Goal: Complete application form

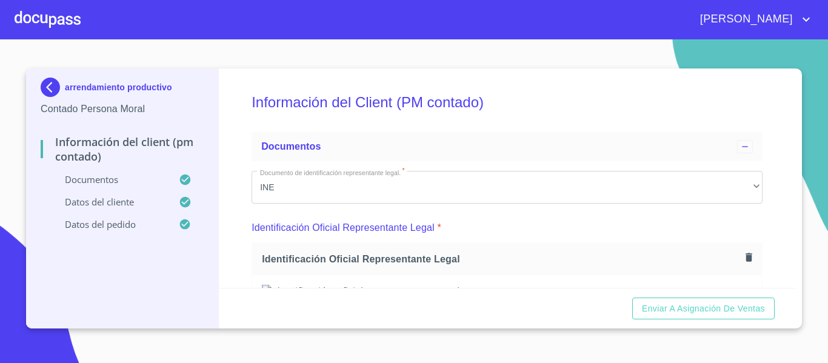
scroll to position [299, 0]
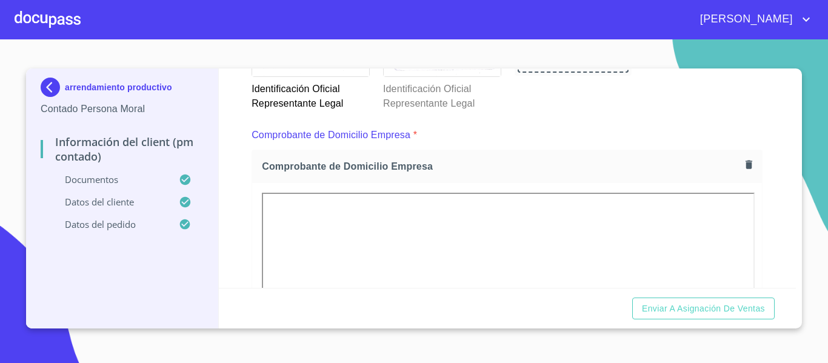
click at [64, 25] on div at bounding box center [48, 19] width 66 height 39
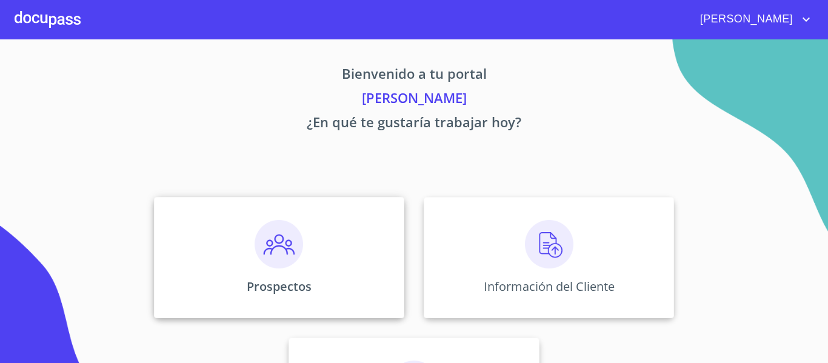
click at [306, 295] on div "Prospectos" at bounding box center [279, 257] width 250 height 121
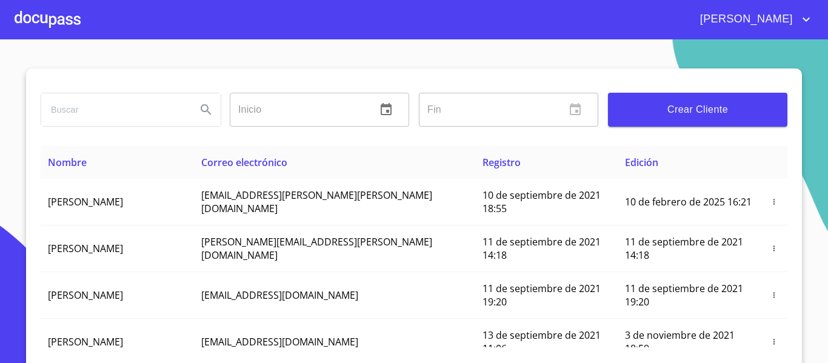
click at [129, 109] on input "search" at bounding box center [114, 109] width 146 height 33
click at [67, 116] on input "search" at bounding box center [114, 109] width 146 height 33
type input "DETLEF"
click at [200, 103] on icon "Search" at bounding box center [206, 109] width 15 height 15
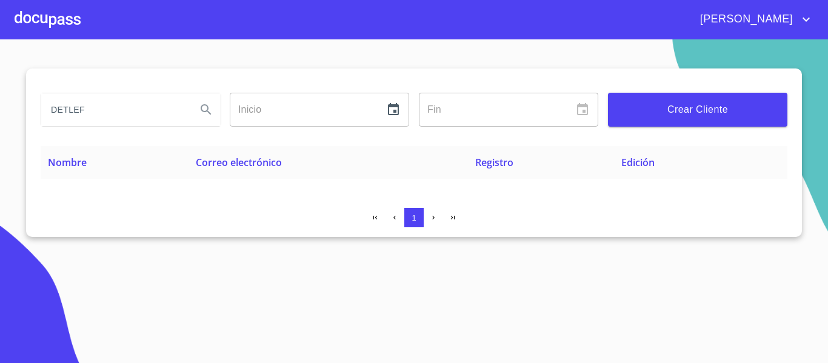
click at [654, 107] on span "Crear Cliente" at bounding box center [698, 109] width 160 height 17
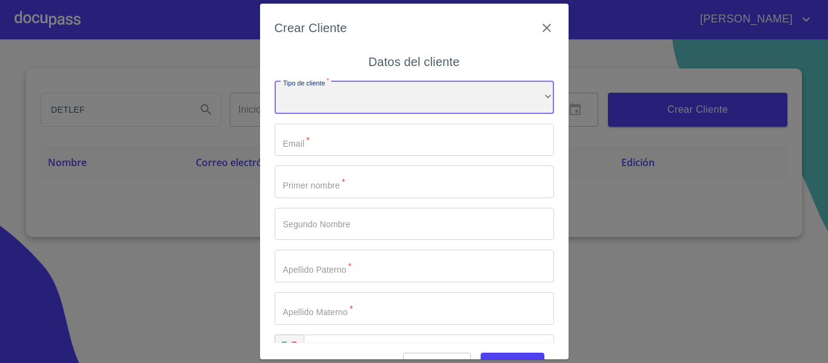
click at [363, 99] on div "​" at bounding box center [415, 97] width 280 height 33
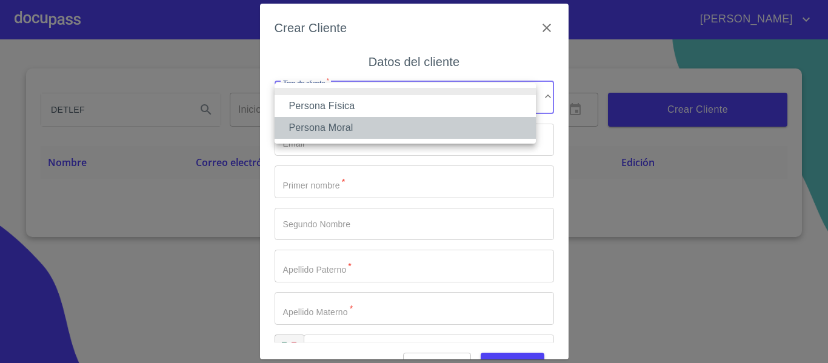
click at [334, 131] on li "Persona Moral" at bounding box center [405, 128] width 261 height 22
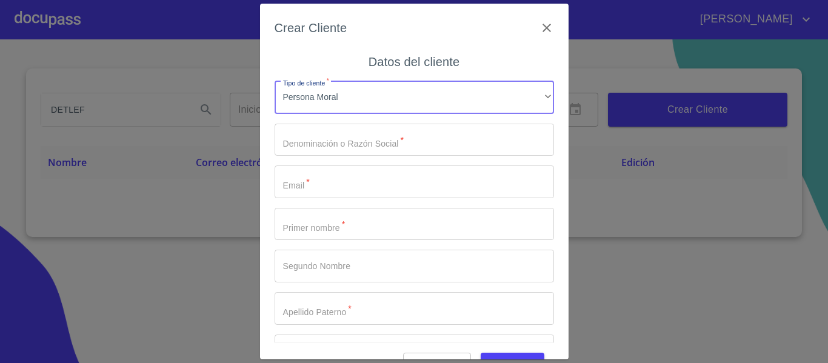
click at [333, 131] on input "Tipo de cliente   *" at bounding box center [415, 140] width 280 height 33
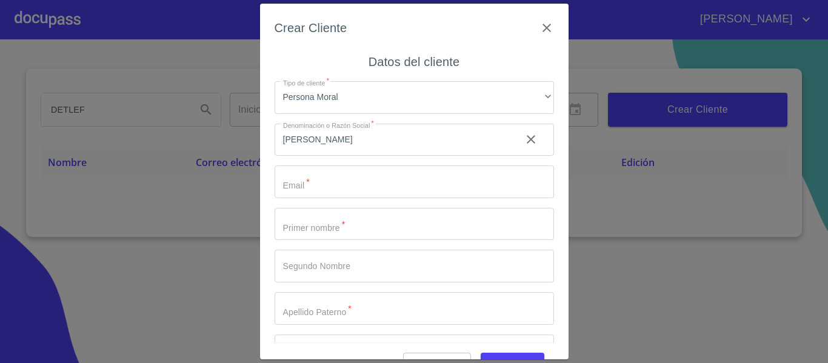
click at [394, 142] on input "[PERSON_NAME]" at bounding box center [393, 140] width 237 height 33
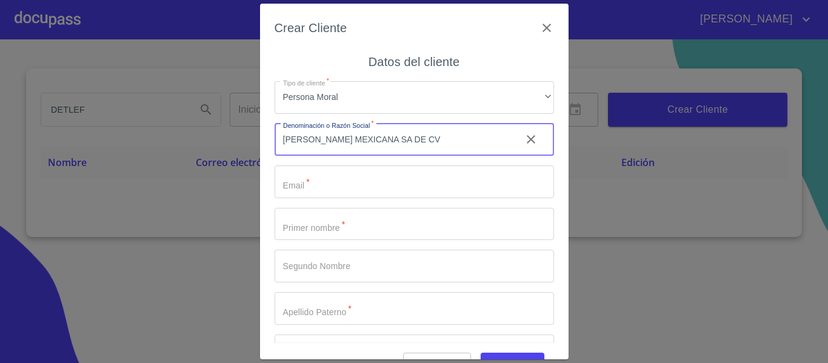
type input "[PERSON_NAME] MEXICANA SA DE CV"
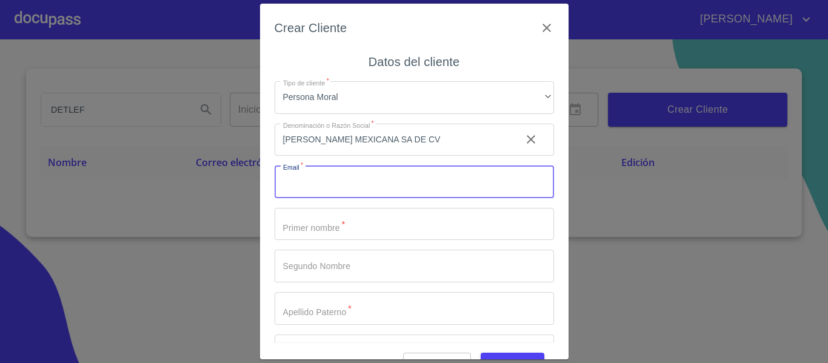
click at [327, 180] on input "Tipo de cliente   *" at bounding box center [415, 182] width 280 height 33
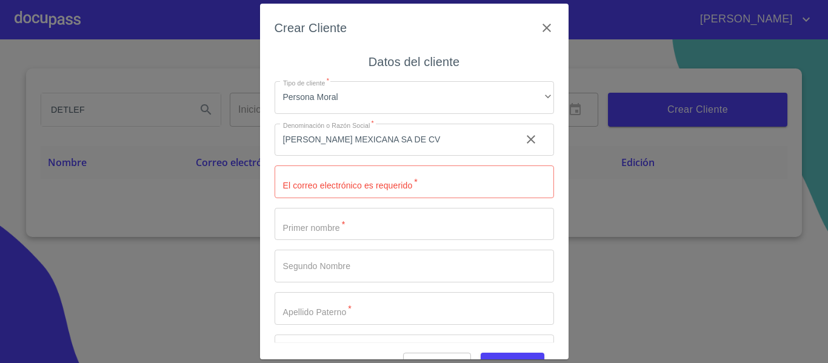
click at [301, 186] on input "Tipo de cliente   *" at bounding box center [415, 182] width 280 height 33
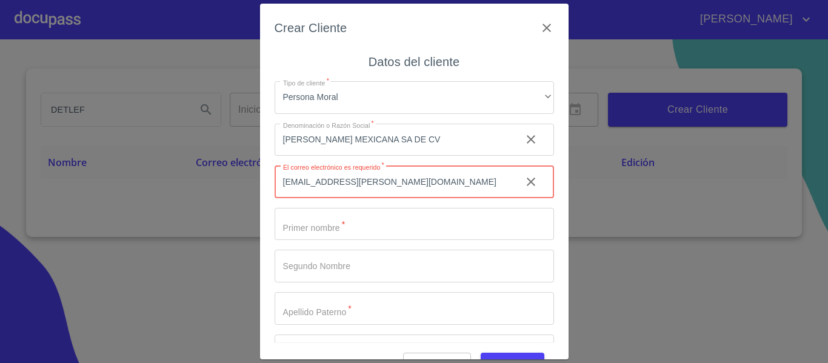
type input "[EMAIL_ADDRESS][PERSON_NAME][DOMAIN_NAME]"
click at [329, 240] on div "Tipo de cliente   * Persona Moral ​ Denominación o Razón Social   * [PERSON_NAM…" at bounding box center [415, 245] width 280 height 347
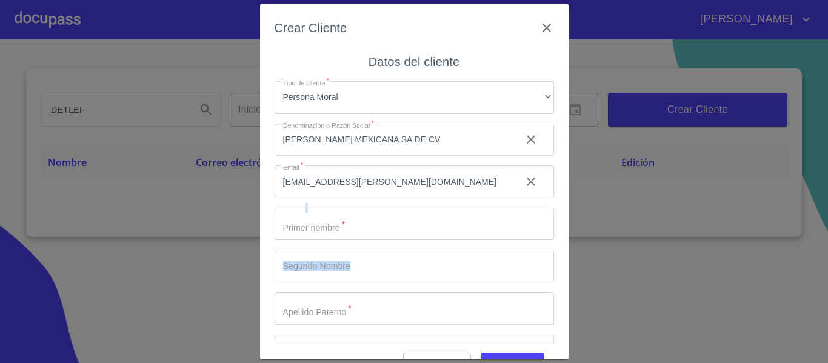
click at [330, 226] on input "Tipo de cliente   *" at bounding box center [415, 224] width 280 height 33
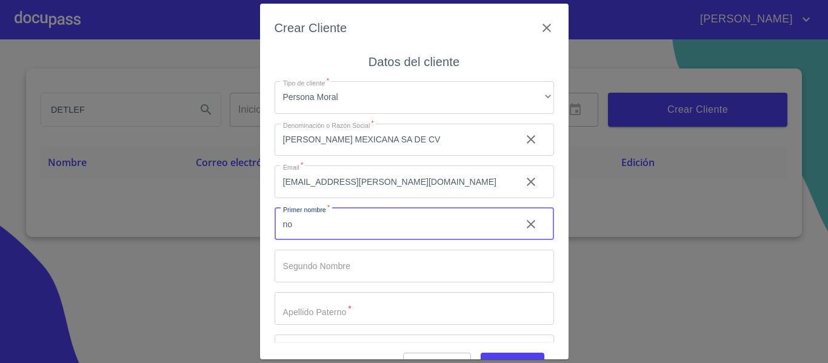
type input "n"
type input "NORMA"
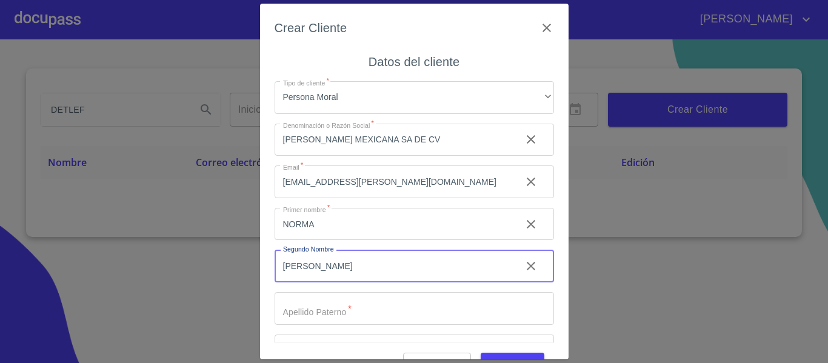
type input "[PERSON_NAME]"
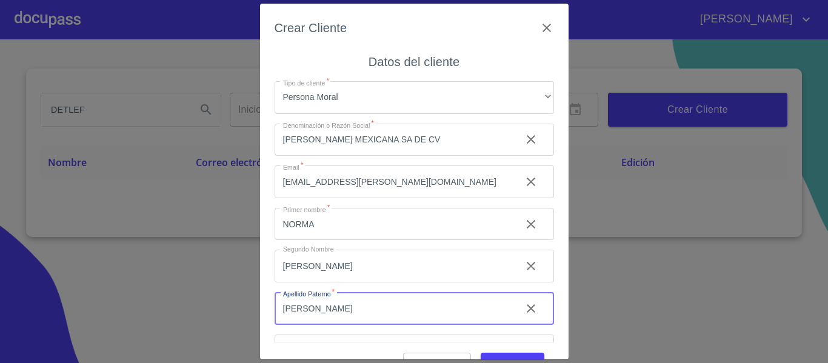
type input "[PERSON_NAME]"
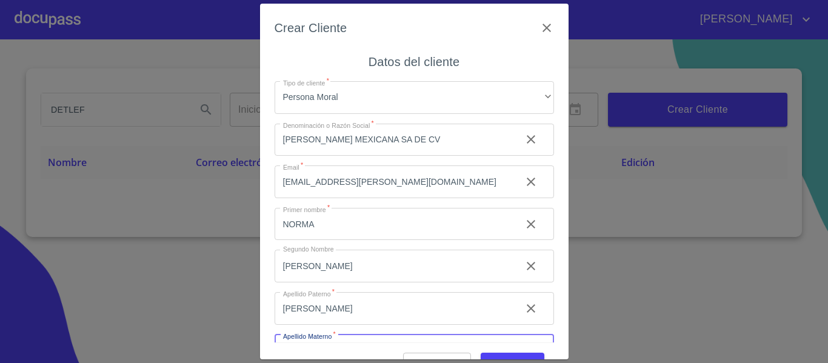
scroll to position [24, 0]
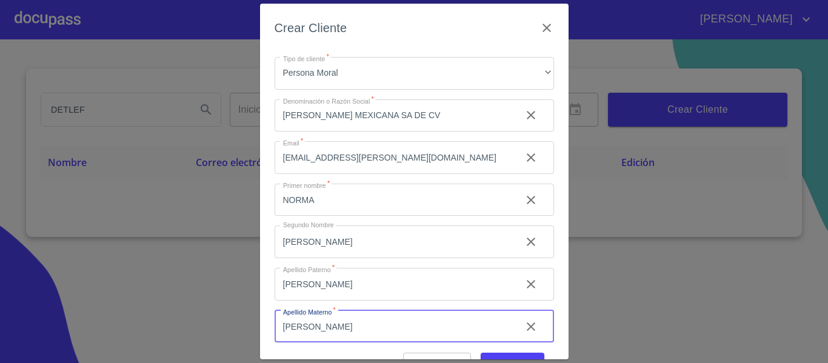
type input "[PERSON_NAME]"
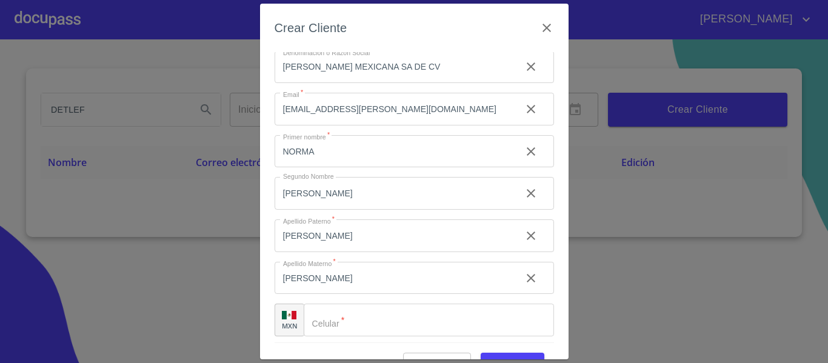
scroll to position [76, 0]
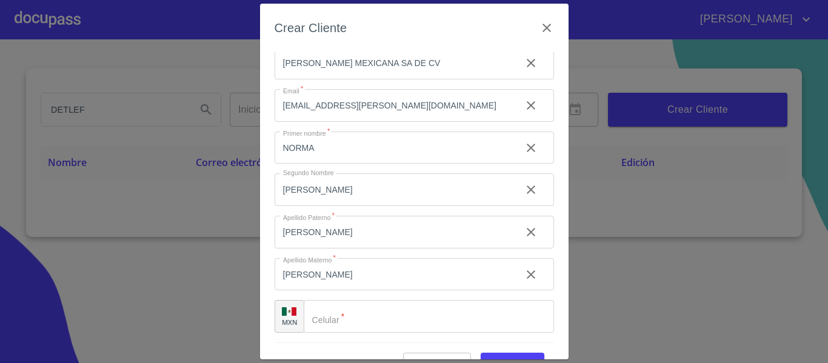
click at [424, 321] on input "Tipo de cliente   *" at bounding box center [429, 316] width 250 height 33
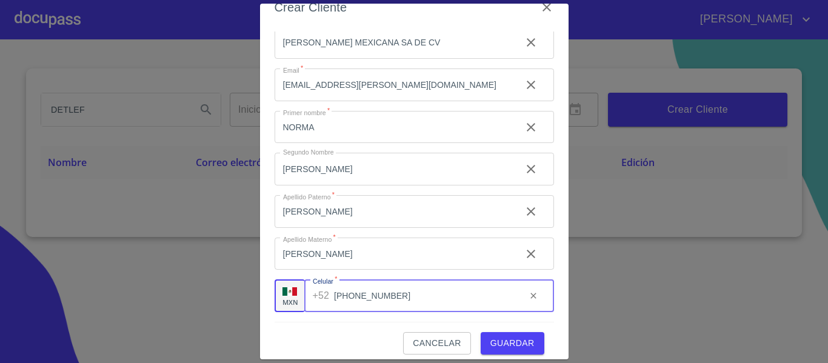
scroll to position [30, 0]
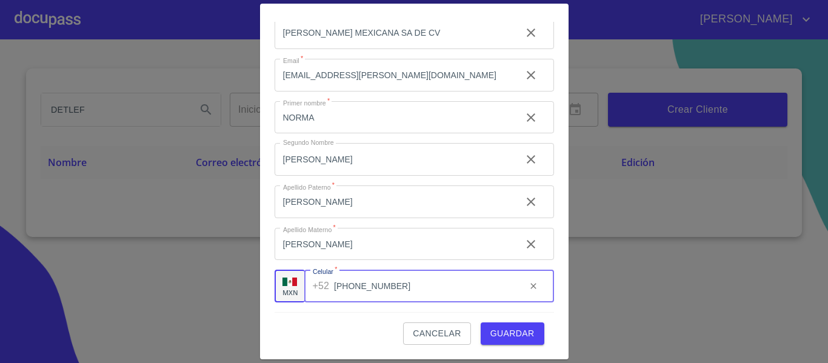
type input "[PHONE_NUMBER]"
click at [502, 336] on span "Guardar" at bounding box center [513, 333] width 44 height 15
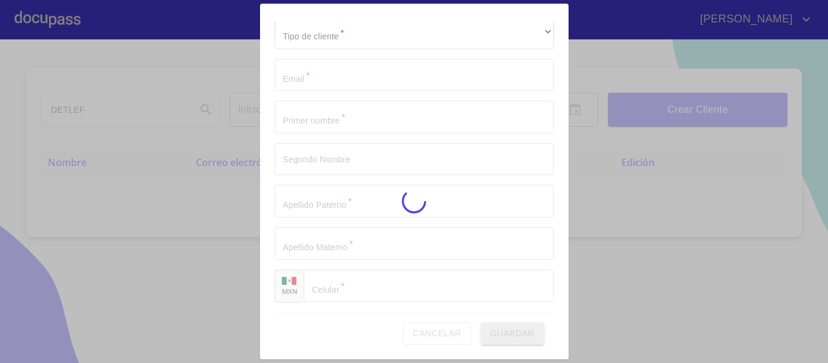
scroll to position [35, 0]
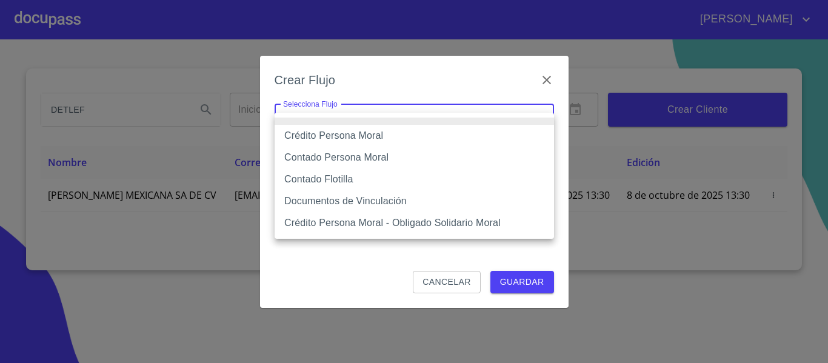
click at [465, 116] on body "[PERSON_NAME] ​ Fin ​ Crear Cliente Nombre Correo electrónico Registro Edición …" at bounding box center [414, 181] width 828 height 363
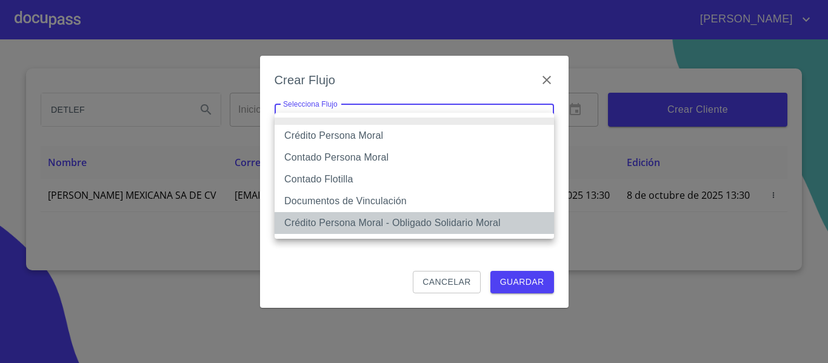
click at [354, 224] on li "Crédito Persona Moral - Obligado Solidario Moral" at bounding box center [415, 223] width 280 height 22
type input "62bba0ebd13d1da2202ef5e2"
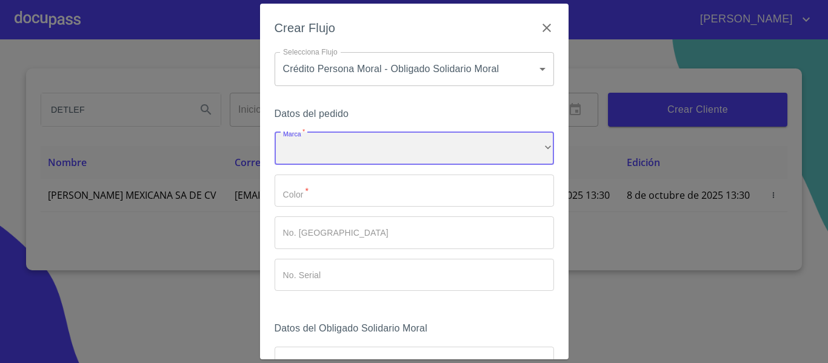
click at [377, 154] on div "​" at bounding box center [415, 148] width 280 height 33
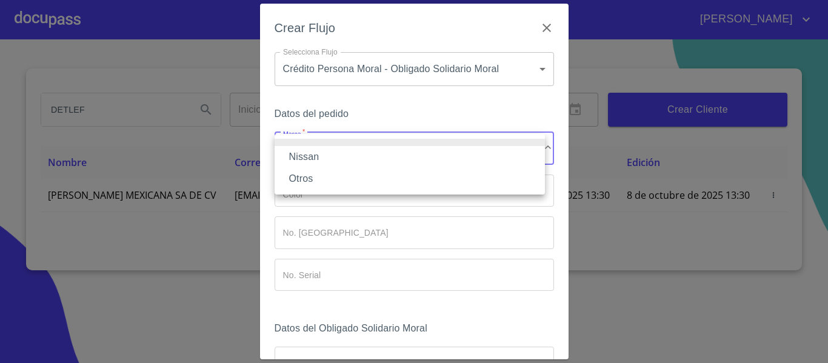
click at [316, 163] on li "Nissan" at bounding box center [410, 157] width 270 height 22
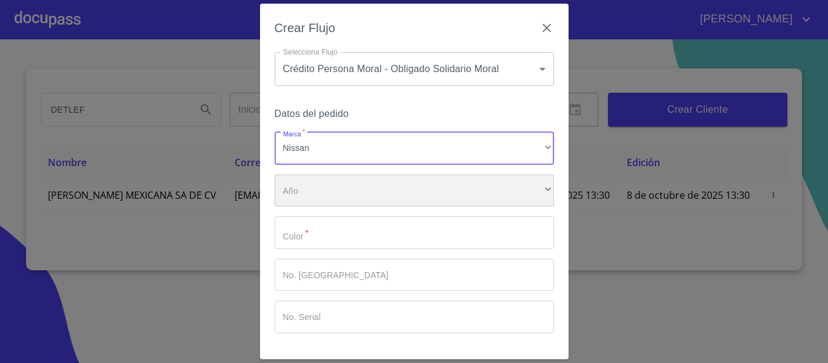
click at [312, 193] on div "​" at bounding box center [415, 191] width 280 height 33
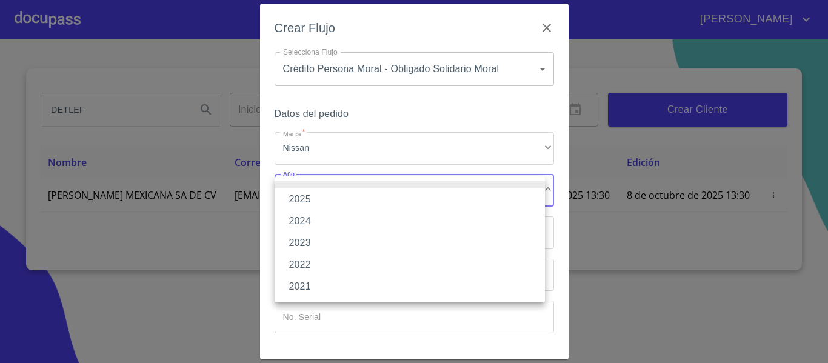
click at [310, 196] on li "2025" at bounding box center [410, 200] width 270 height 22
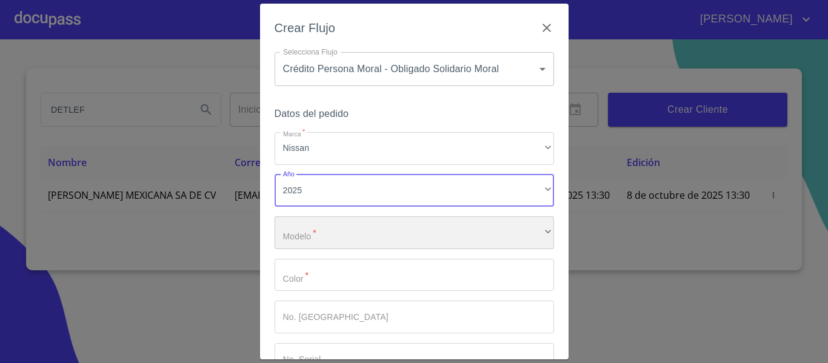
click at [324, 237] on div "​" at bounding box center [415, 232] width 280 height 33
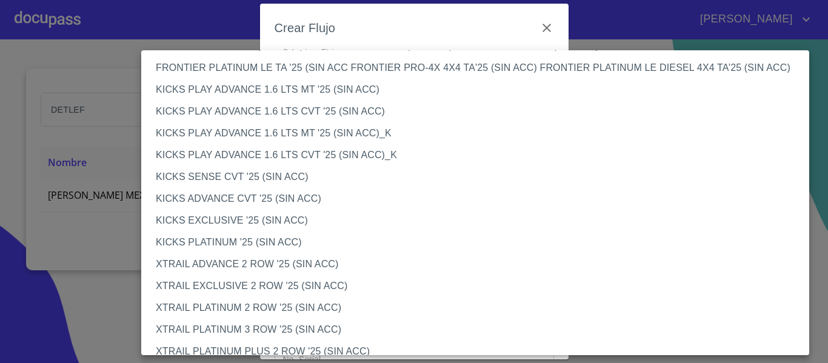
scroll to position [1022, 0]
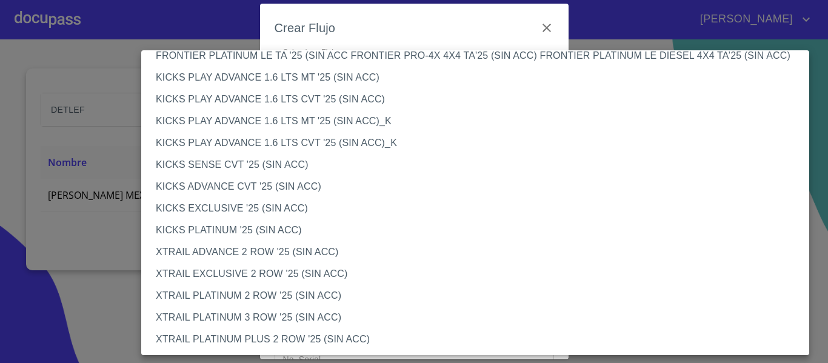
click at [267, 276] on li "XTRAIL EXCLUSIVE 2 ROW '25 (SIN ACC)" at bounding box center [479, 274] width 677 height 22
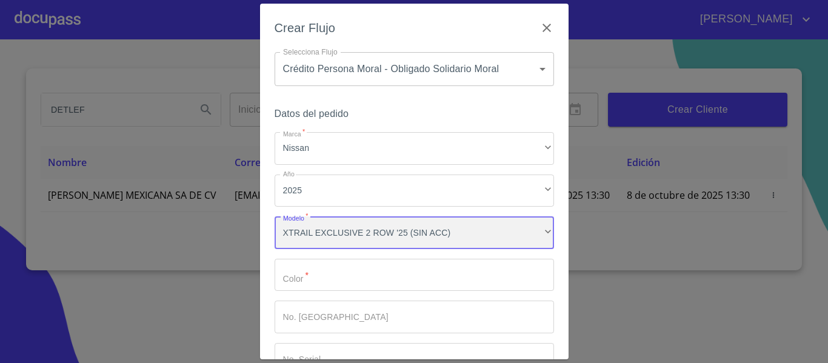
scroll to position [1021, 0]
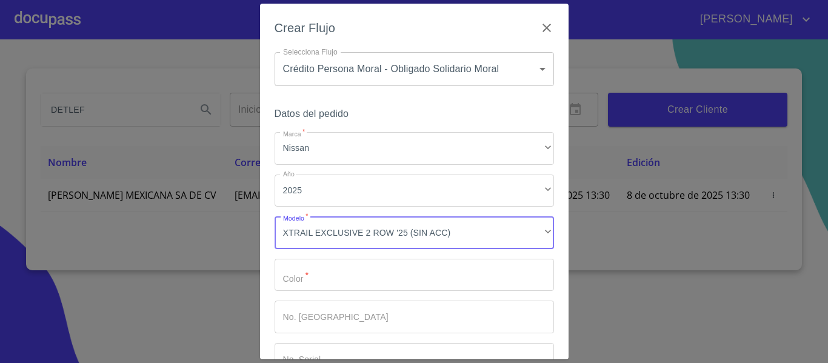
click at [315, 260] on input "Marca   *" at bounding box center [415, 275] width 280 height 33
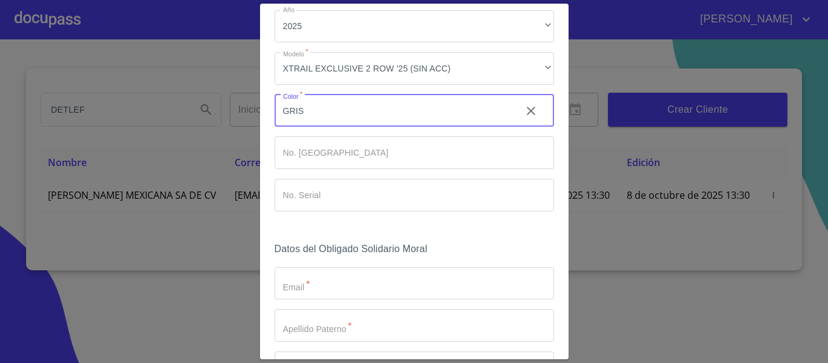
scroll to position [182, 0]
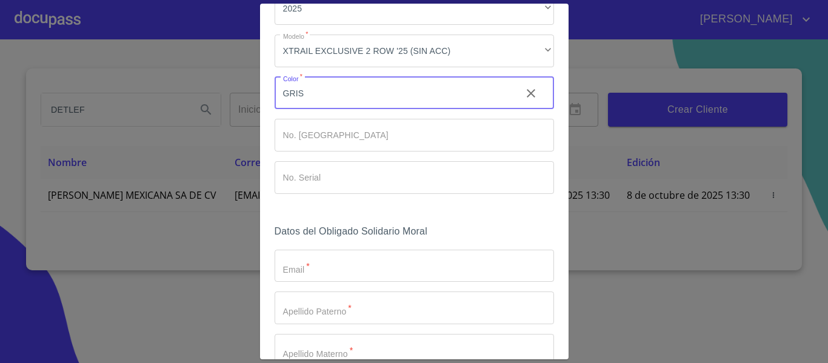
type input "GRIS"
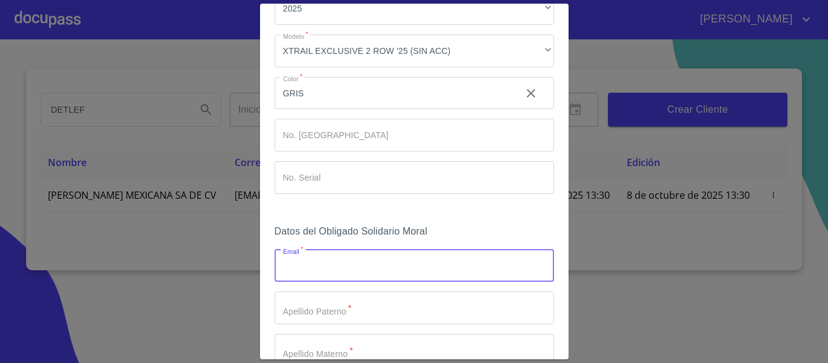
click at [358, 270] on input "Marca   *" at bounding box center [415, 266] width 280 height 33
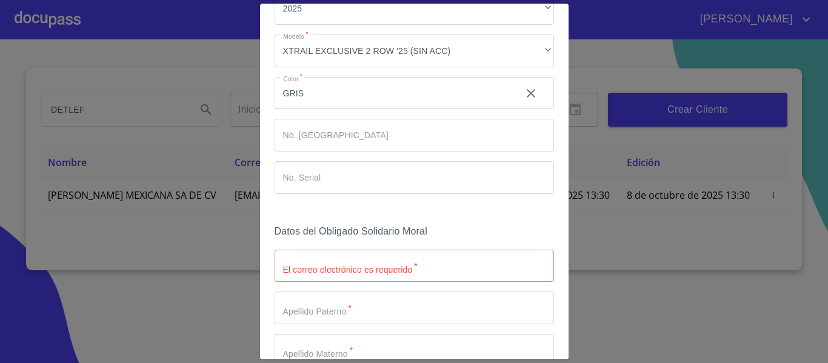
click at [325, 274] on input "Marca   *" at bounding box center [415, 266] width 280 height 33
type input "G"
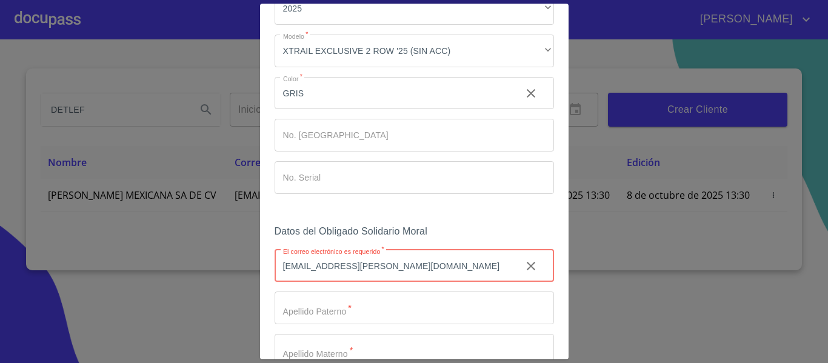
type input "[EMAIL_ADDRESS][PERSON_NAME][DOMAIN_NAME]"
click at [331, 314] on input "Marca   *" at bounding box center [415, 308] width 280 height 33
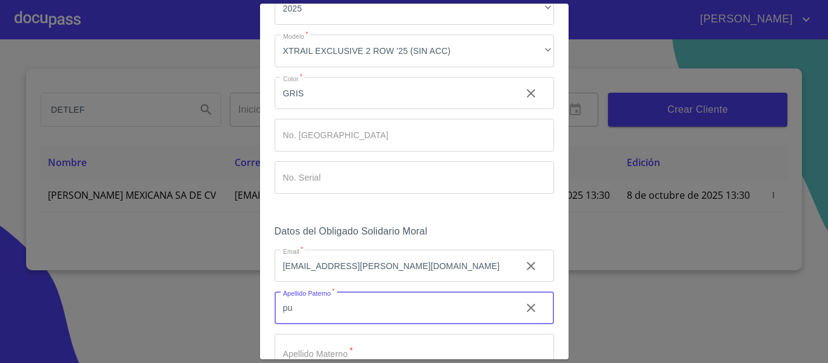
type input "p"
type input "[PERSON_NAME]"
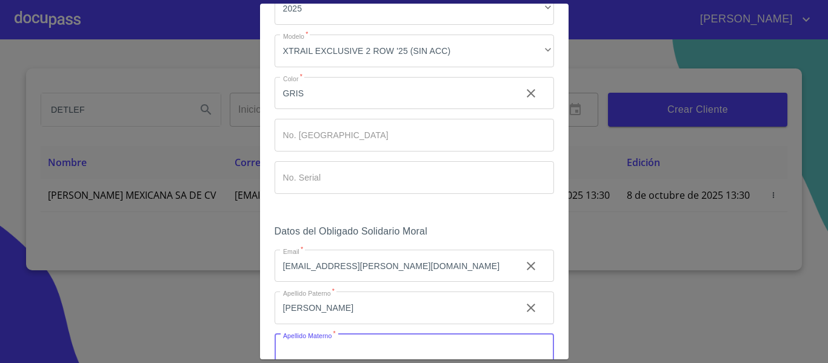
scroll to position [189, 0]
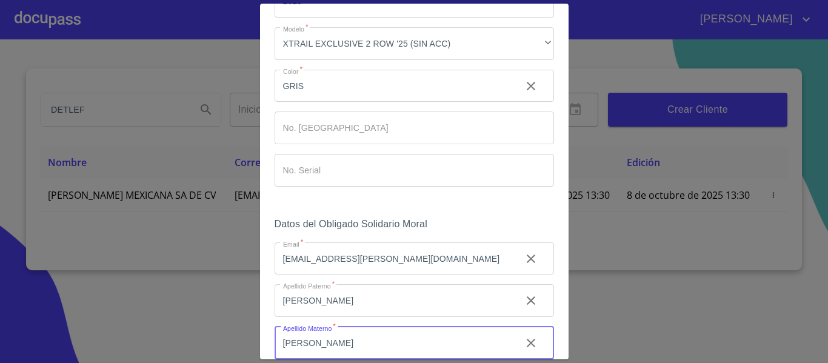
type input "[PERSON_NAME]"
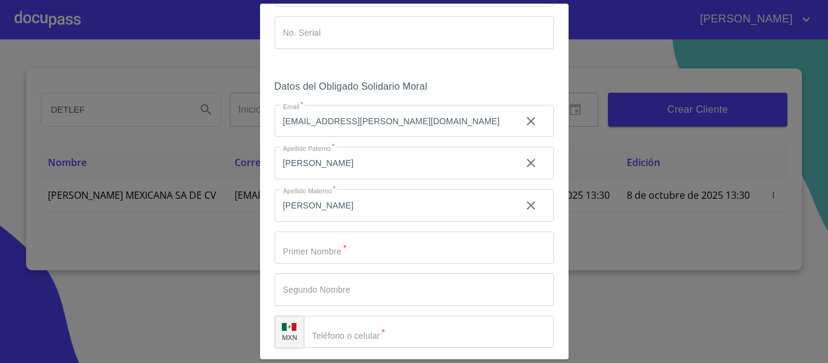
scroll to position [375, 0]
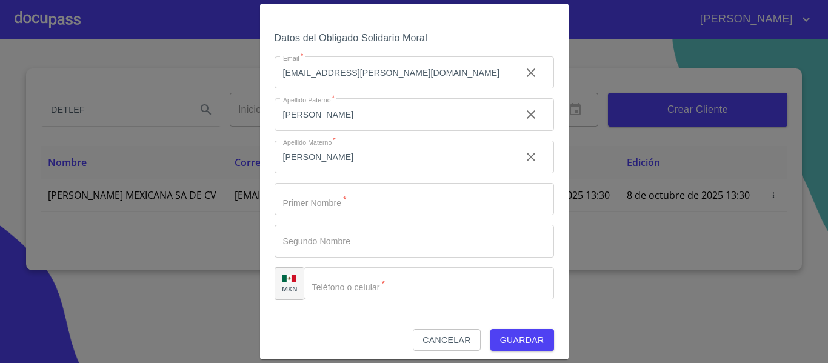
click at [339, 211] on input "Marca   *" at bounding box center [415, 199] width 280 height 33
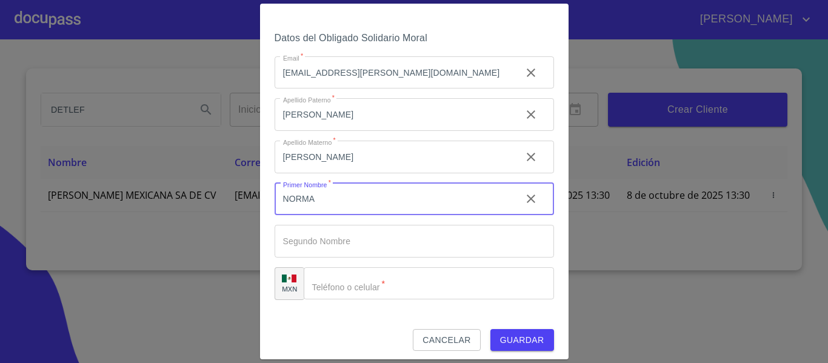
type input "NORMA"
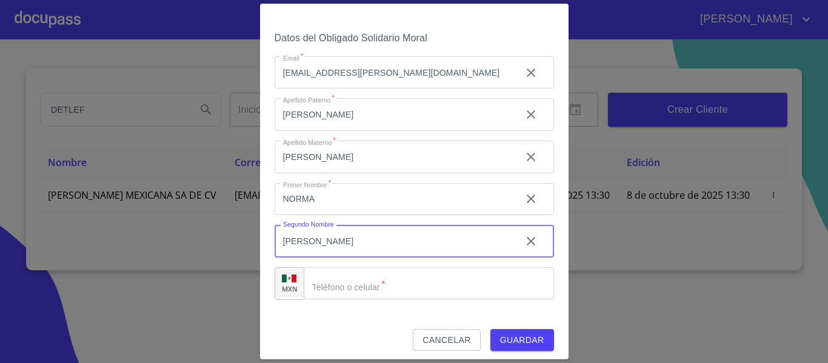
type input "[PERSON_NAME]"
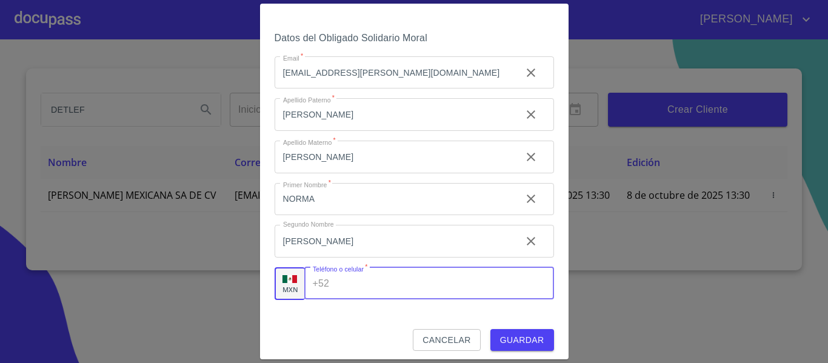
click at [377, 298] on input "Marca   *" at bounding box center [444, 283] width 220 height 33
type input "[PHONE_NUMBER]"
click at [491, 341] on button "Guardar" at bounding box center [523, 340] width 64 height 22
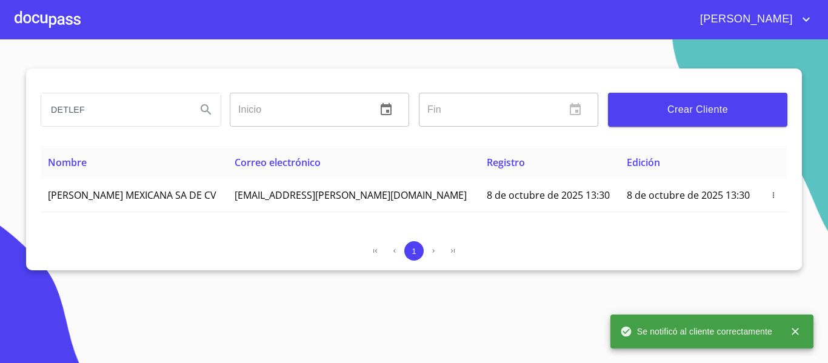
click at [56, 23] on div at bounding box center [48, 19] width 66 height 39
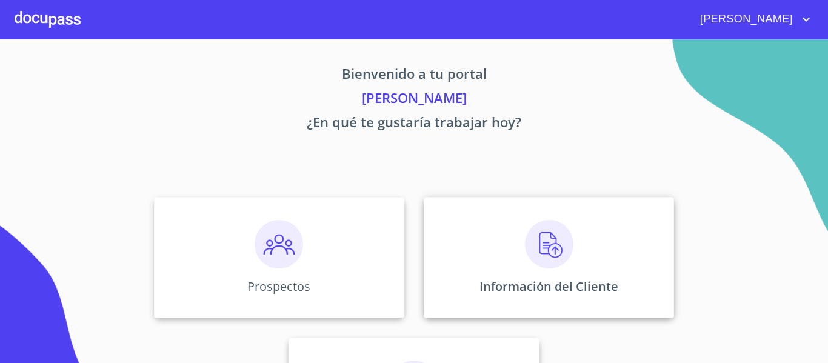
click at [431, 238] on div "Información del Cliente" at bounding box center [549, 257] width 250 height 121
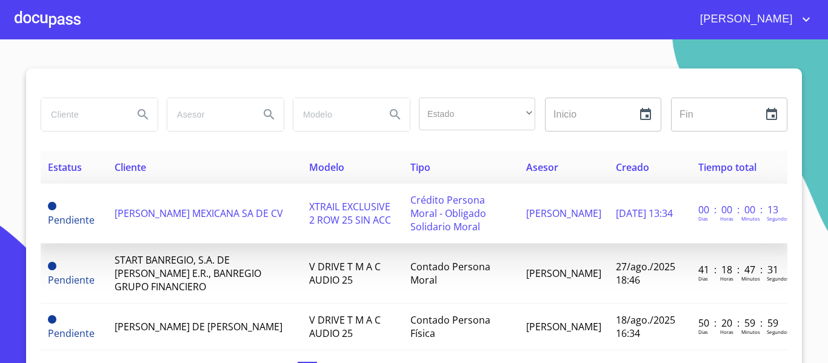
click at [184, 221] on td "[PERSON_NAME] MEXICANA SA DE CV" at bounding box center [204, 214] width 194 height 60
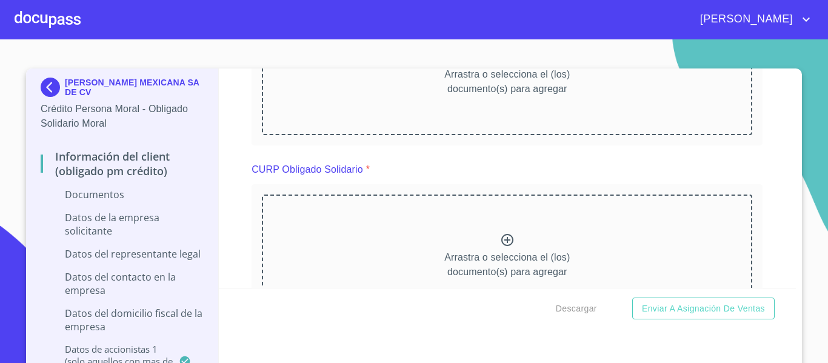
scroll to position [5053, 0]
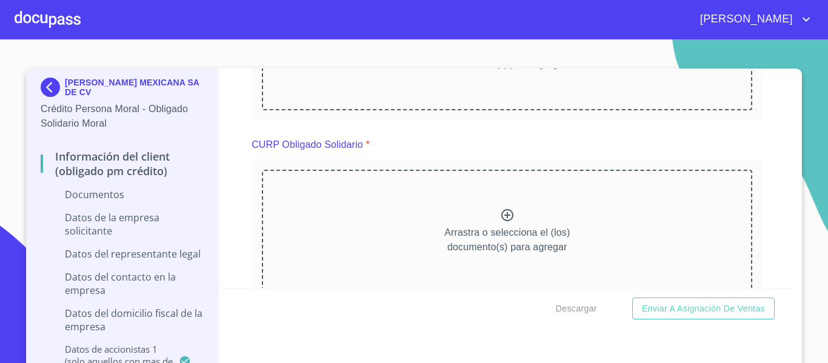
click at [794, 274] on div "[PERSON_NAME] MEXICANA SA DE CV Crédito Persona Moral - Obligado Solidario Mora…" at bounding box center [414, 223] width 776 height 309
